Goal: Task Accomplishment & Management: Use online tool/utility

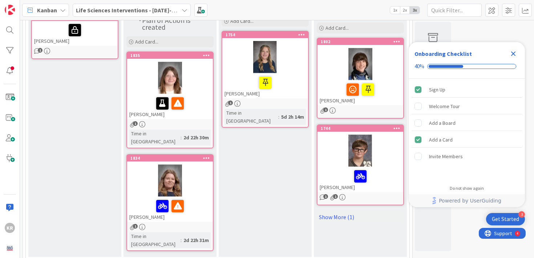
scroll to position [148, 0]
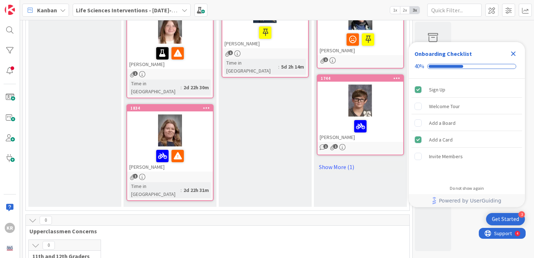
click at [511, 54] on icon "Close Checklist" at bounding box center [513, 53] width 9 height 9
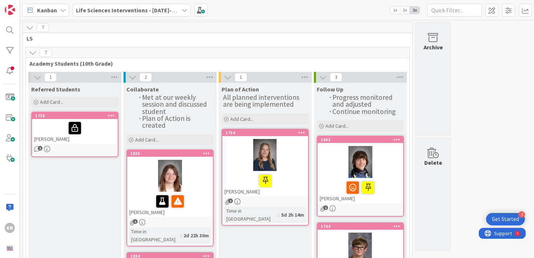
scroll to position [0, 0]
click at [37, 149] on icon "1" at bounding box center [37, 149] width 6 height 6
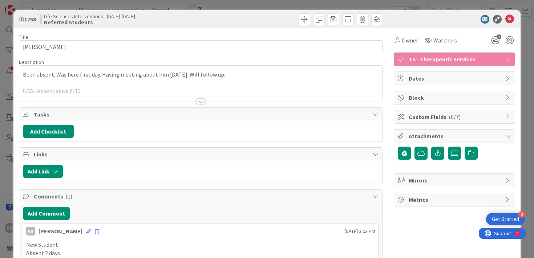
click at [89, 91] on div at bounding box center [200, 92] width 363 height 19
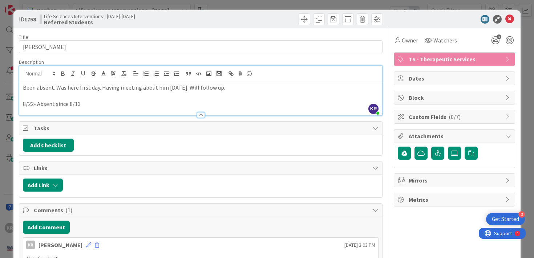
click at [134, 105] on p "8/22- Absent since 8/13" at bounding box center [201, 104] width 356 height 8
click at [506, 22] on icon at bounding box center [509, 19] width 9 height 9
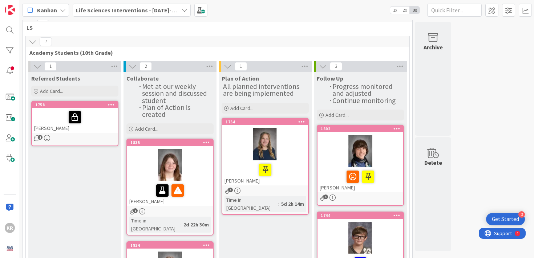
scroll to position [10, 0]
